Goal: Browse casually: Explore the website without a specific task or goal

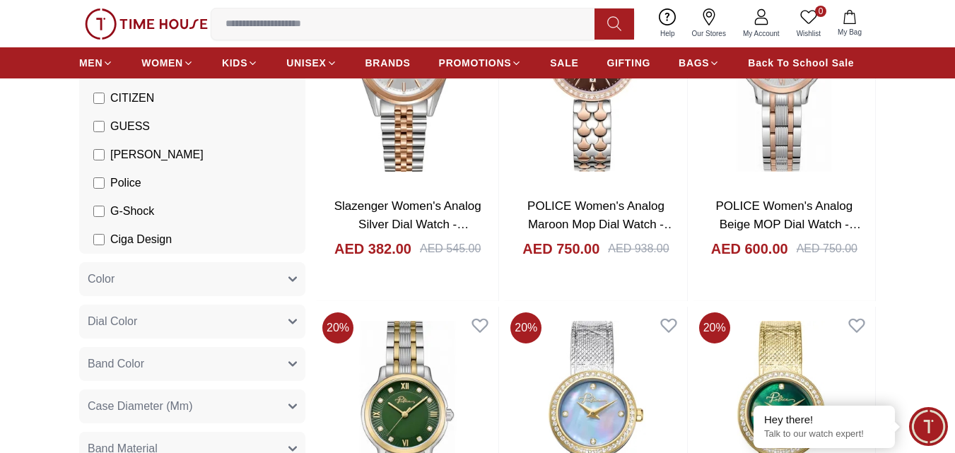
scroll to position [283, 0]
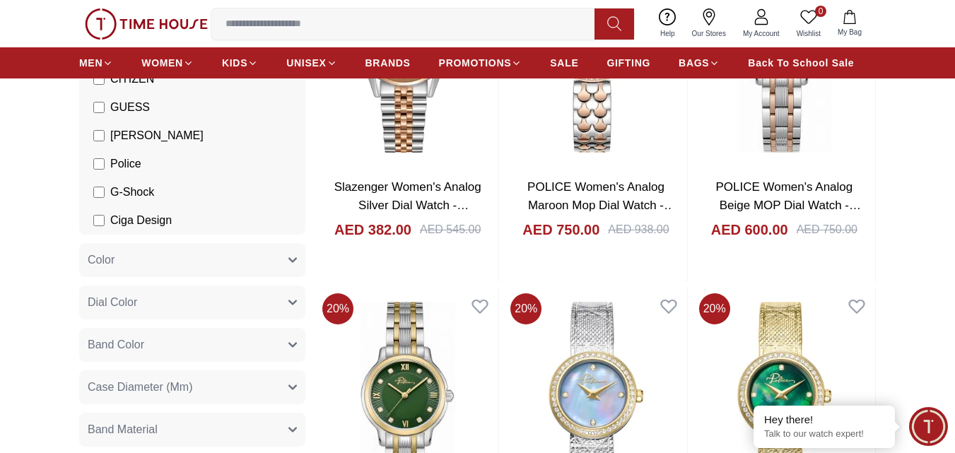
click at [269, 304] on button "Dial Color" at bounding box center [192, 303] width 226 height 34
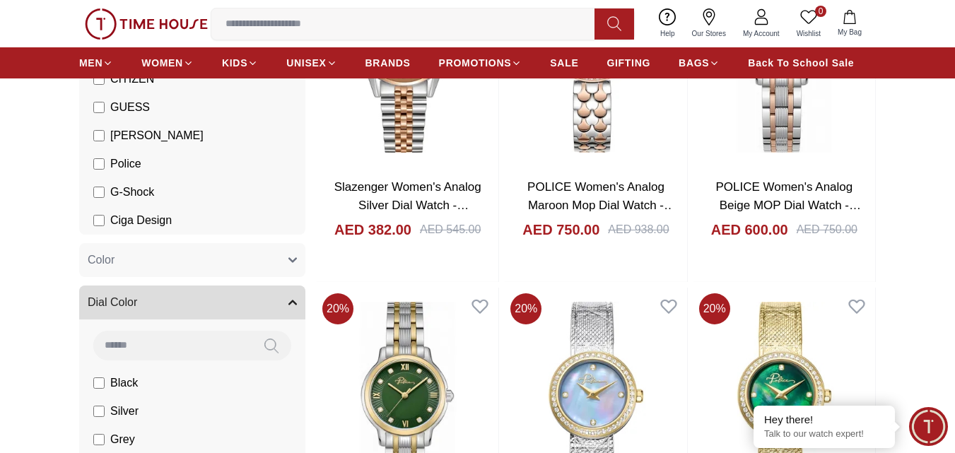
click at [269, 304] on button "Dial Color" at bounding box center [192, 303] width 226 height 34
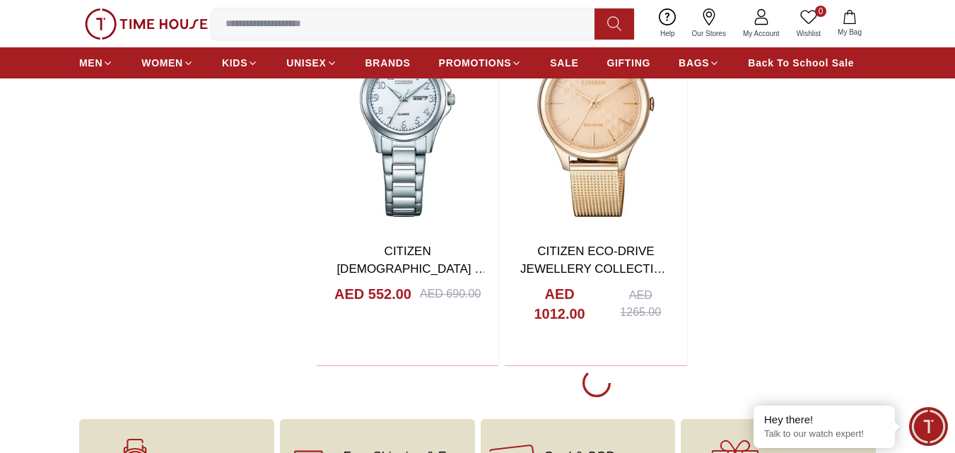
scroll to position [2404, 0]
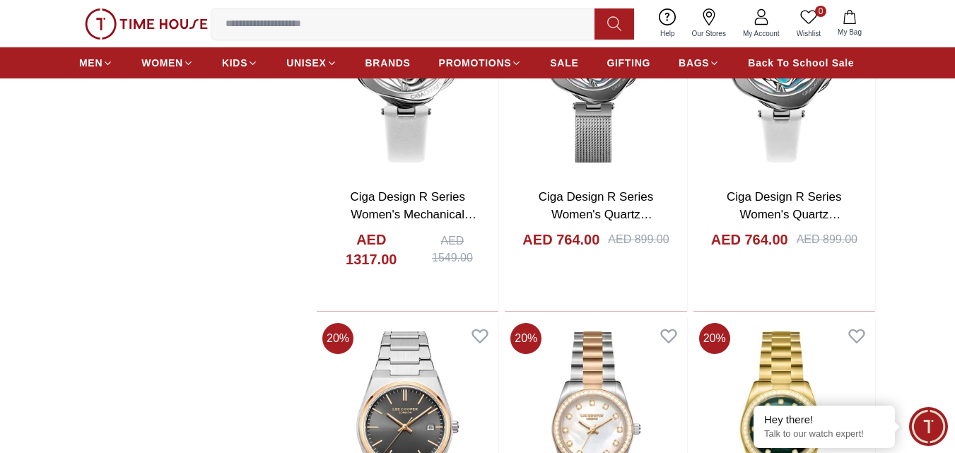
scroll to position [2828, 0]
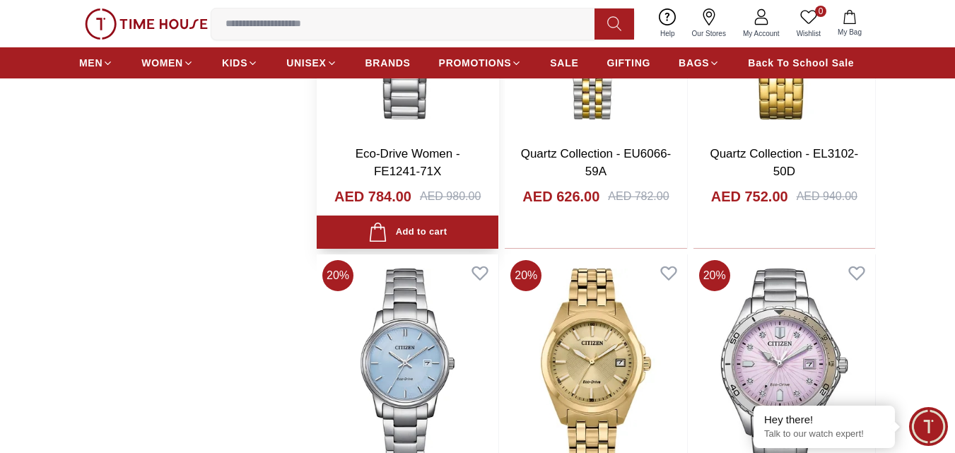
scroll to position [5514, 0]
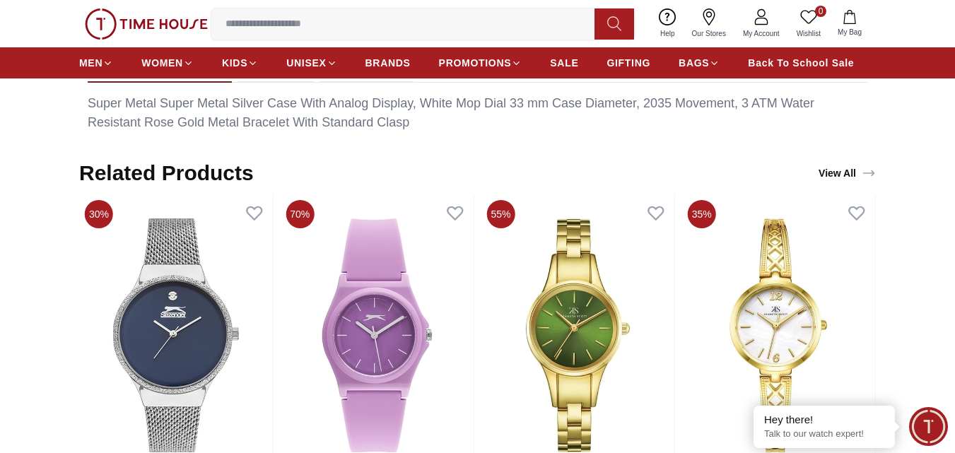
scroll to position [707, 0]
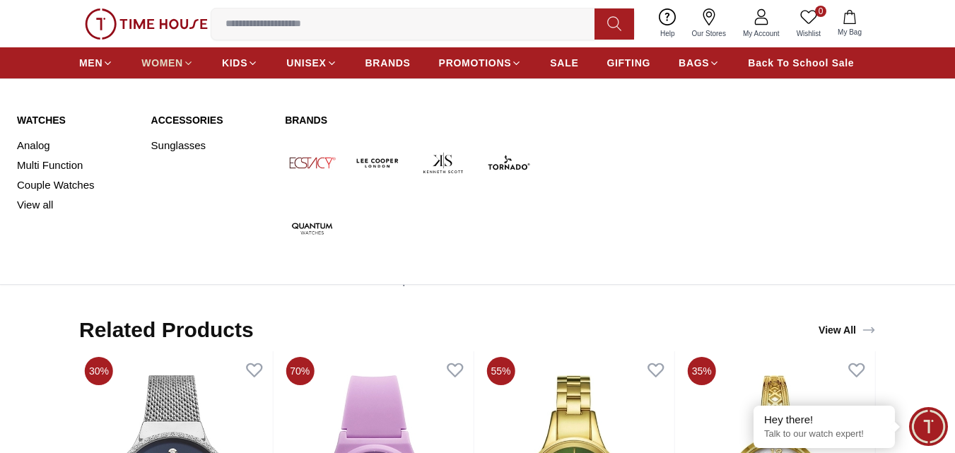
click at [187, 66] on icon at bounding box center [188, 63] width 11 height 11
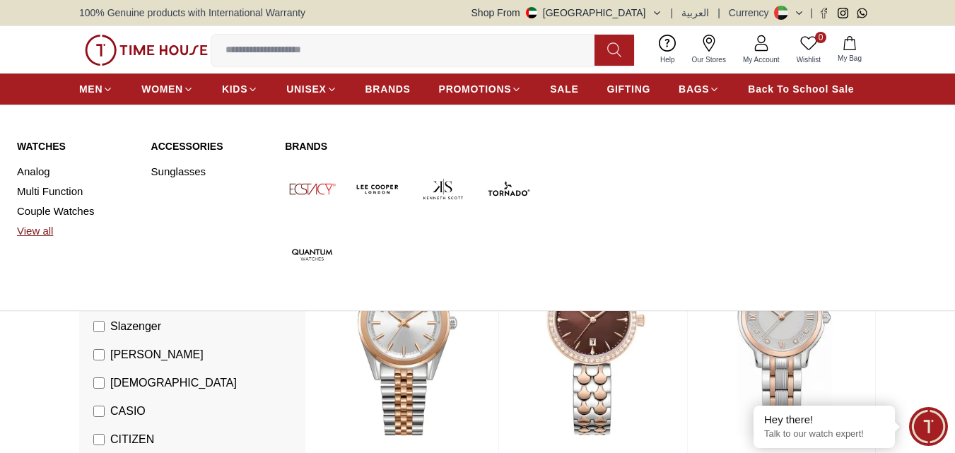
click at [43, 231] on link "View all" at bounding box center [75, 231] width 117 height 20
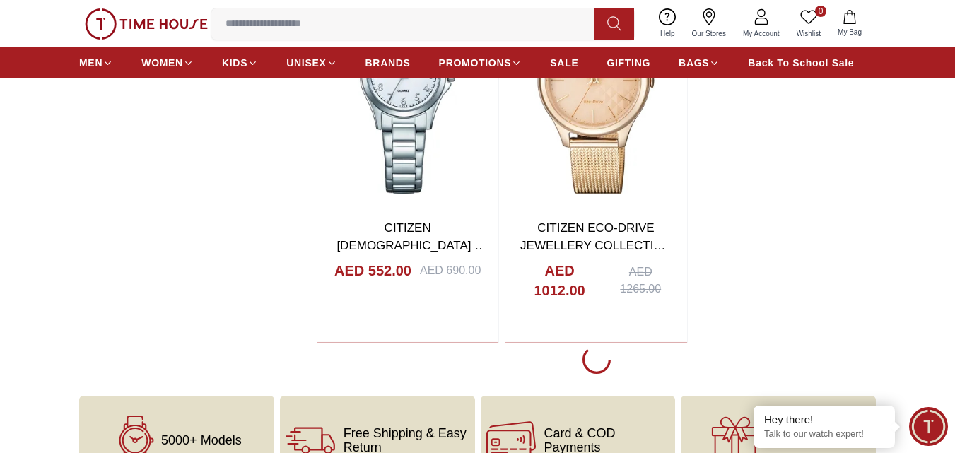
scroll to position [2474, 0]
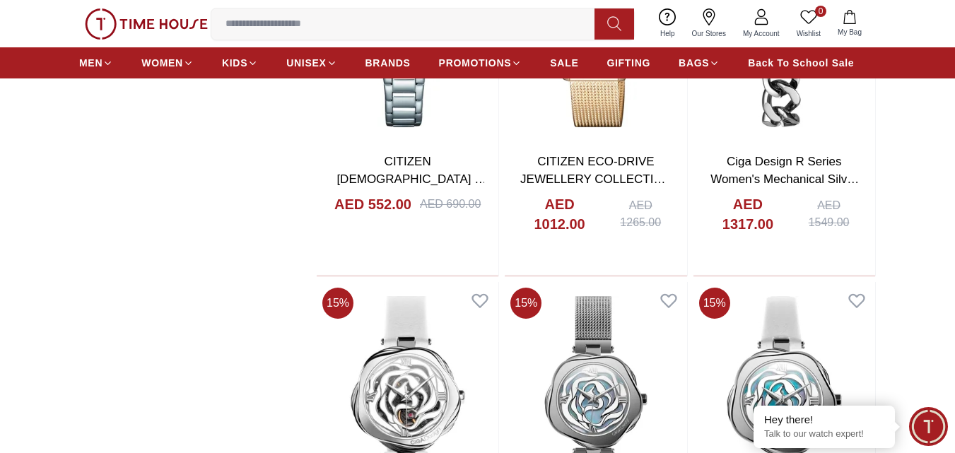
scroll to position [2192, 0]
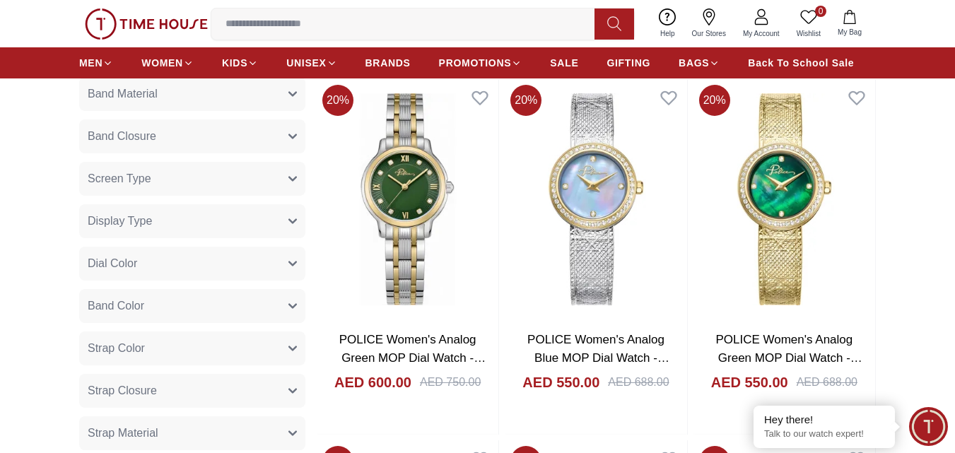
scroll to position [283, 0]
